Goal: Task Accomplishment & Management: Complete application form

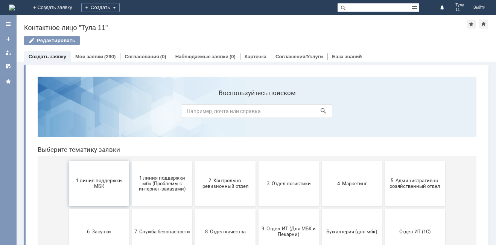
click at [115, 181] on span "1 линия поддержки МБК" at bounding box center [99, 183] width 56 height 11
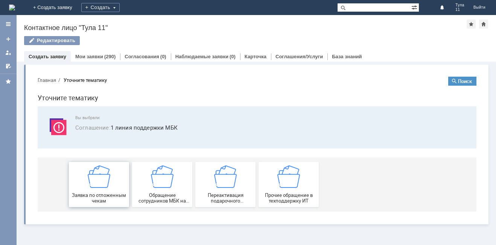
click at [110, 177] on div "Заявка по отложенным чекам" at bounding box center [99, 185] width 56 height 38
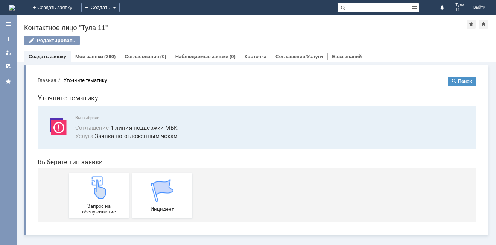
click at [110, 173] on div "Запрос на обслуживание Инцидент" at bounding box center [258, 196] width 379 height 54
click at [110, 177] on img at bounding box center [99, 187] width 23 height 23
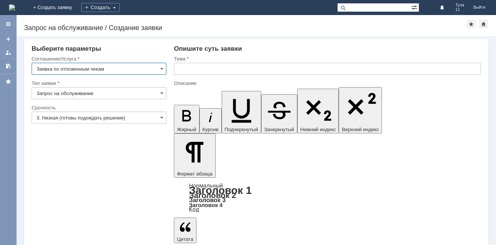
click at [199, 74] on input "text" at bounding box center [327, 69] width 307 height 12
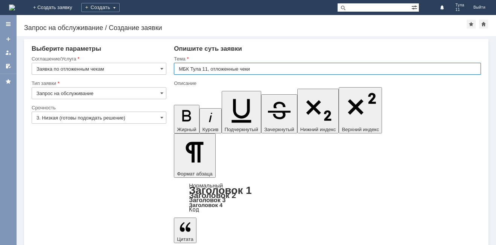
type input "МБК Тула 11, отложенные чеки"
drag, startPoint x: 296, startPoint y: 2007, endPoint x: 288, endPoint y: 2010, distance: 8.7
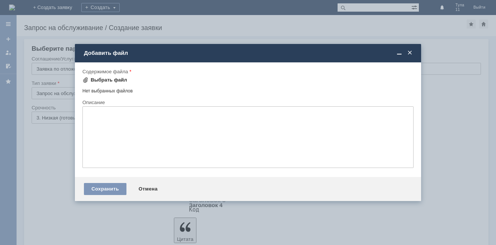
click at [117, 84] on div "Выбрать файл" at bounding box center [104, 80] width 45 height 9
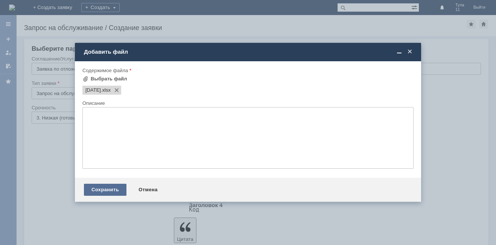
click at [116, 185] on div "Сохранить" at bounding box center [105, 190] width 43 height 12
